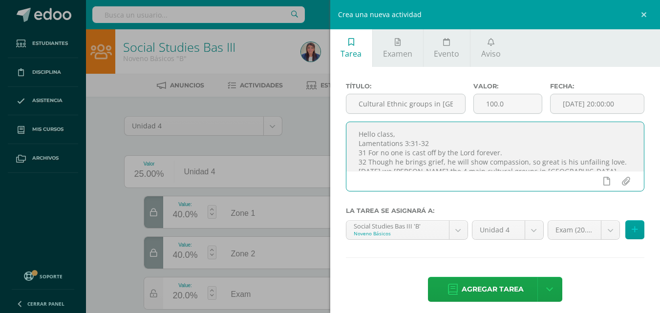
scroll to position [5, 0]
click at [577, 231] on body "Las divisiones de la Unidad 4 han sido actualizadas Las divisiones de la Unidad…" at bounding box center [330, 198] width 660 height 397
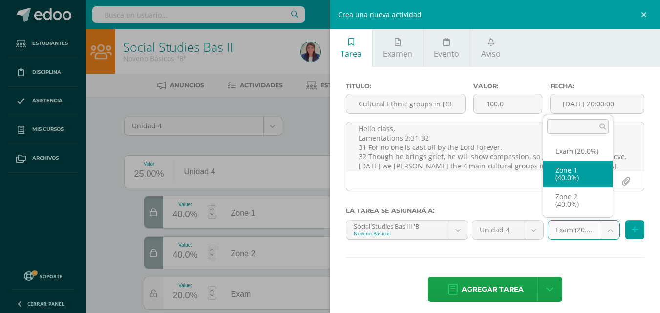
select select "30889"
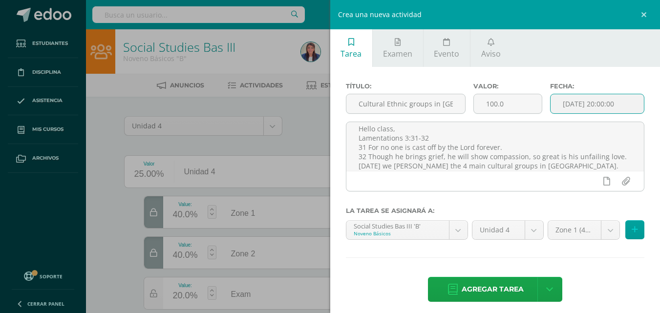
click at [614, 111] on input "[DATE] 20:00:00" at bounding box center [596, 103] width 93 height 19
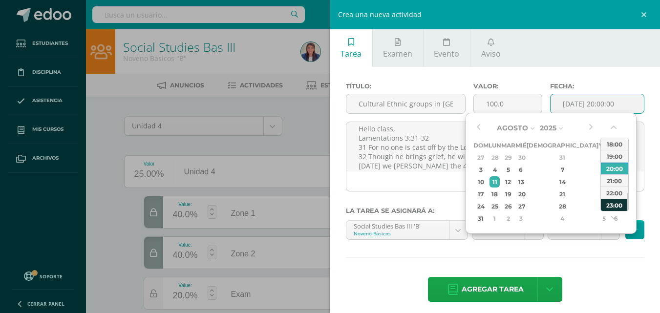
click at [619, 203] on div "23:00" at bounding box center [613, 205] width 27 height 12
type input "2025-08-11 23:00"
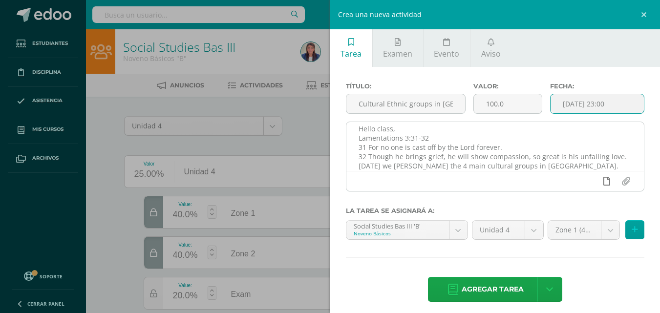
click at [603, 178] on icon at bounding box center [606, 181] width 7 height 9
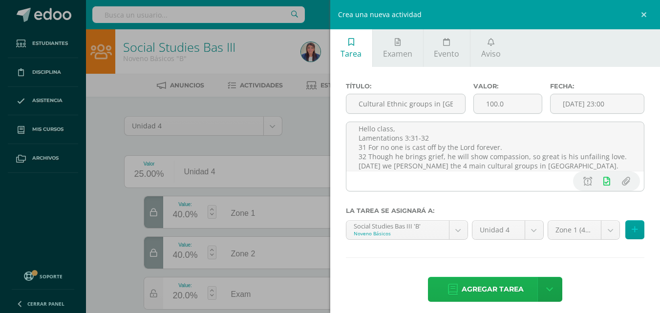
click at [468, 291] on span "Agregar tarea" at bounding box center [492, 289] width 62 height 24
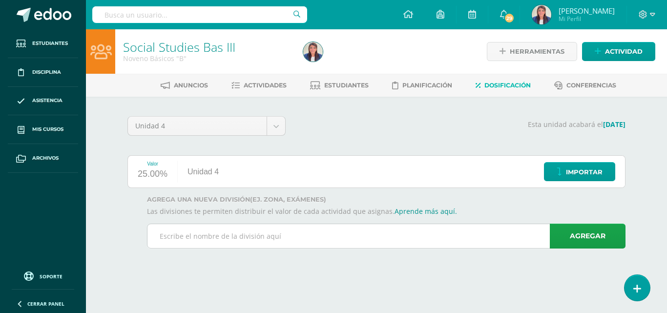
click at [290, 236] on input "text" at bounding box center [385, 236] width 477 height 24
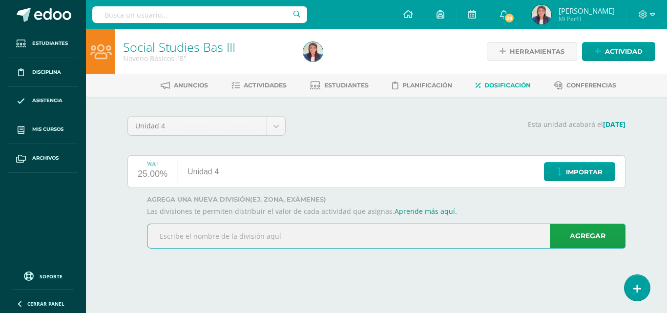
click at [290, 236] on input "text" at bounding box center [385, 236] width 477 height 24
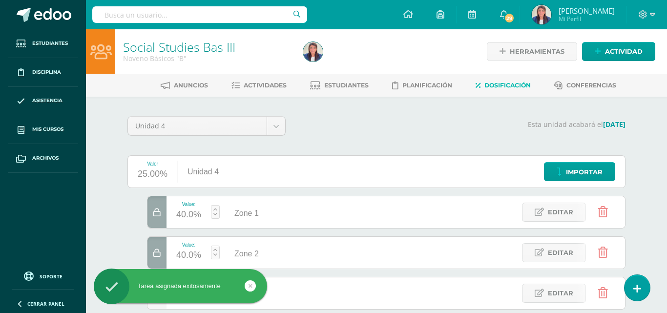
type input "Zone"
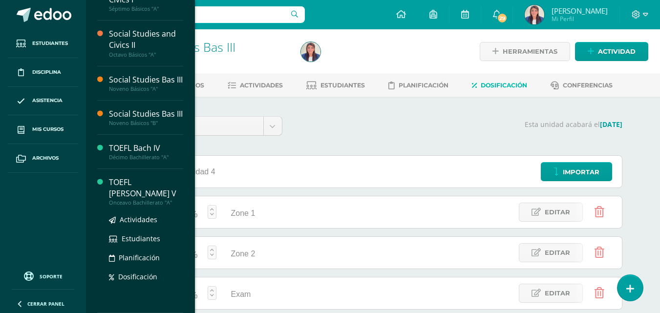
scroll to position [82, 0]
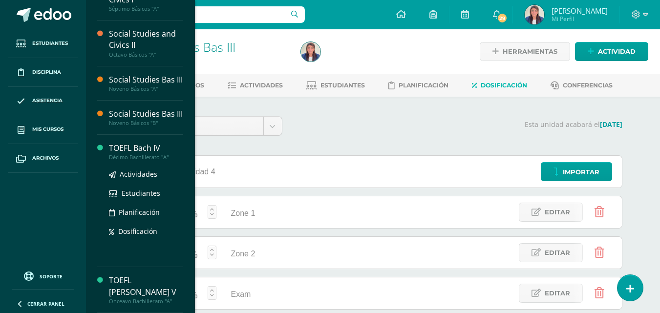
click at [137, 154] on div "TOEFL Bach IV" at bounding box center [146, 148] width 74 height 11
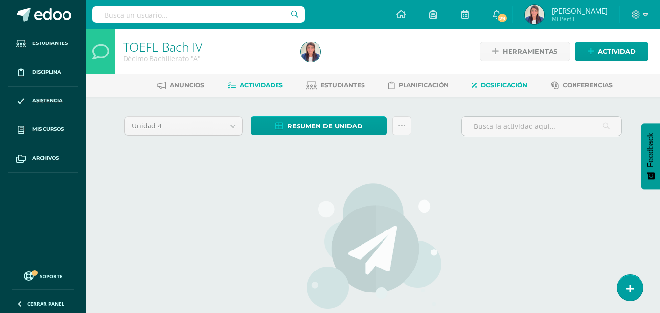
click at [501, 83] on span "Dosificación" at bounding box center [503, 85] width 46 height 7
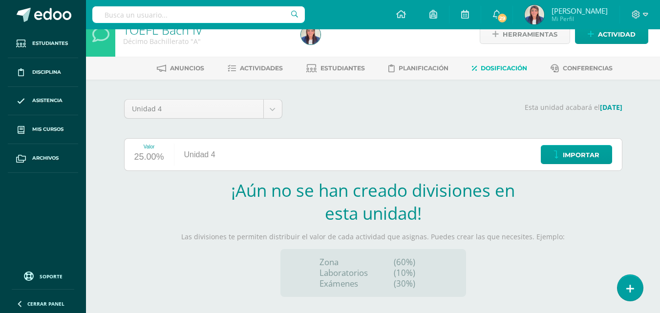
scroll to position [101, 0]
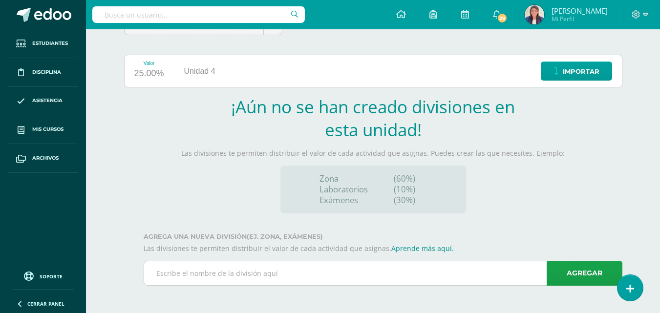
click at [338, 271] on input "text" at bounding box center [382, 273] width 477 height 24
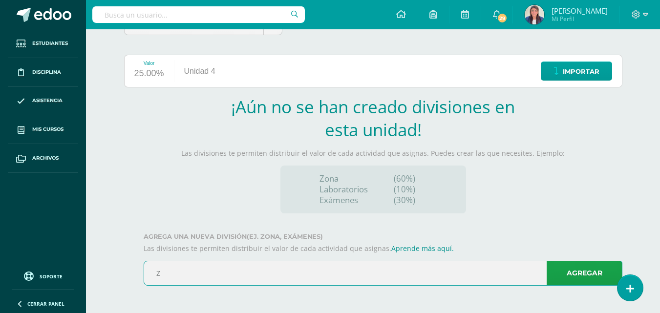
scroll to position [0, 0]
type input "Zone 1"
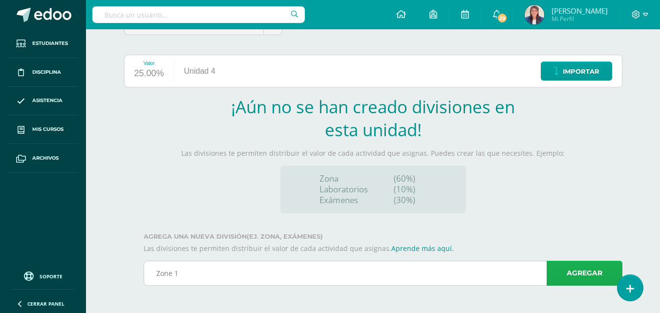
click at [576, 270] on link "Agregar" at bounding box center [584, 273] width 76 height 25
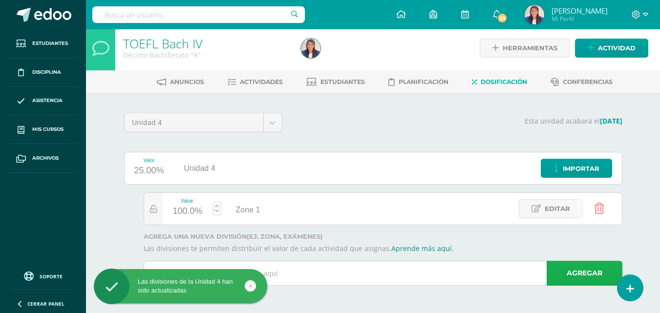
scroll to position [3, 0]
click at [468, 267] on input "text" at bounding box center [382, 273] width 477 height 24
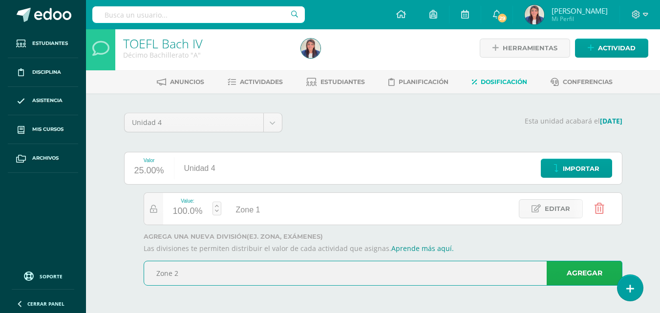
type input "Zone 2"
click at [591, 281] on link "Agregar" at bounding box center [584, 273] width 76 height 25
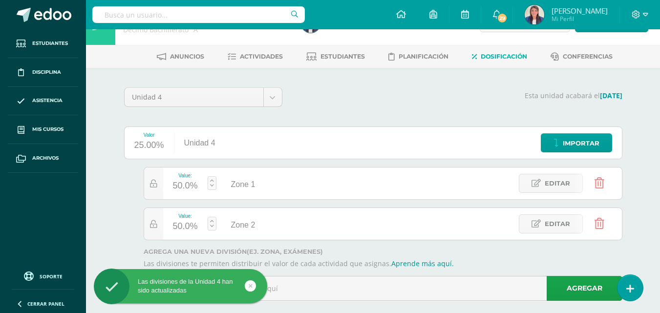
scroll to position [44, 0]
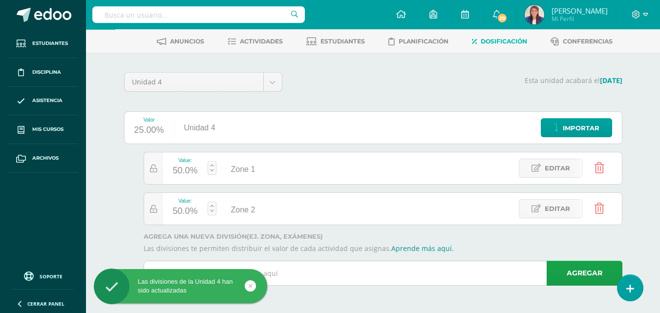
click at [310, 273] on input "text" at bounding box center [382, 273] width 477 height 24
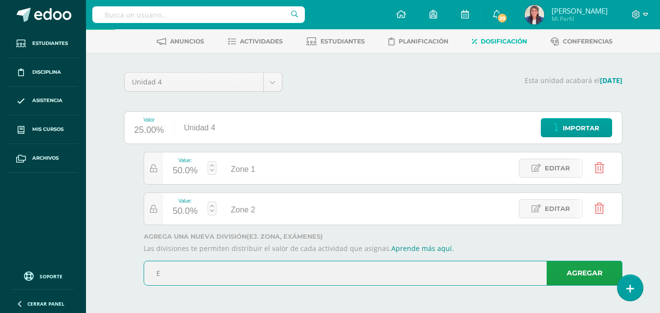
drag, startPoint x: 310, startPoint y: 273, endPoint x: 292, endPoint y: 296, distance: 29.6
click at [292, 296] on div "Unidad 4 Unidad 1 Unidad 2 Unidad 3 Unidad 4 Esta unidad acabará el 16/10/2025 …" at bounding box center [372, 183] width 537 height 260
type input "Exam"
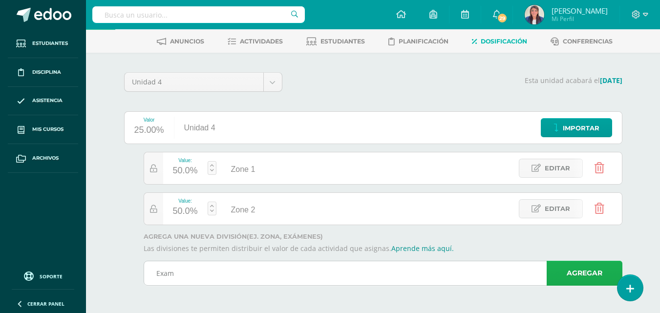
click at [593, 274] on link "Agregar" at bounding box center [584, 273] width 76 height 25
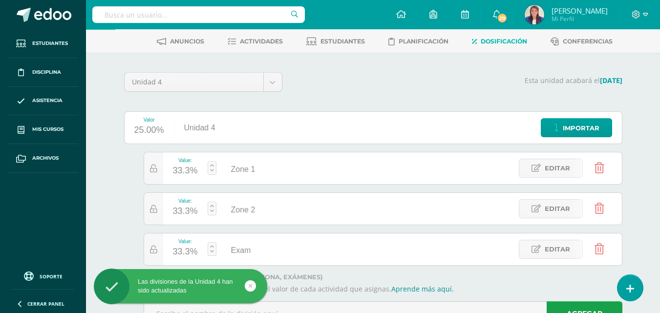
click at [181, 168] on div "33.3%" at bounding box center [185, 171] width 25 height 16
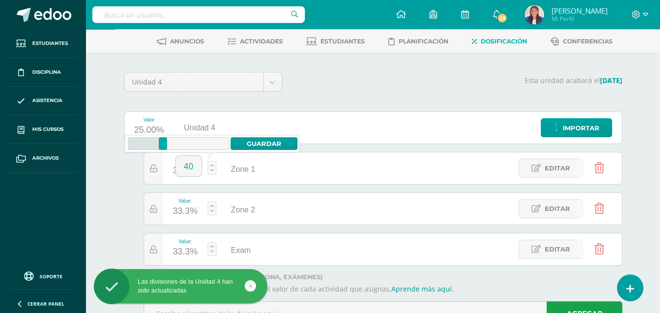
type input "40"
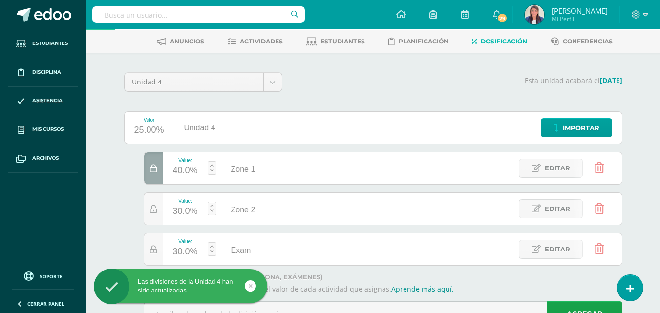
click at [183, 210] on div "30.0%" at bounding box center [185, 212] width 25 height 16
type input "40"
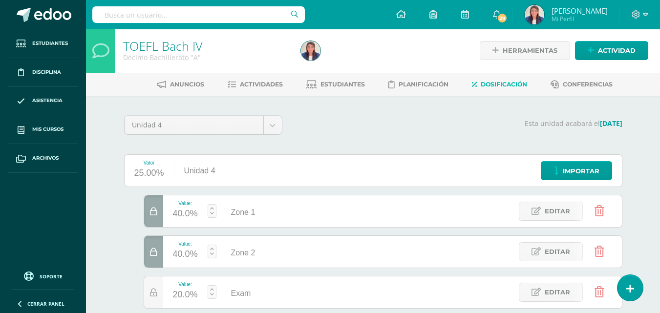
scroll to position [0, 0]
